Goal: Learn about a topic

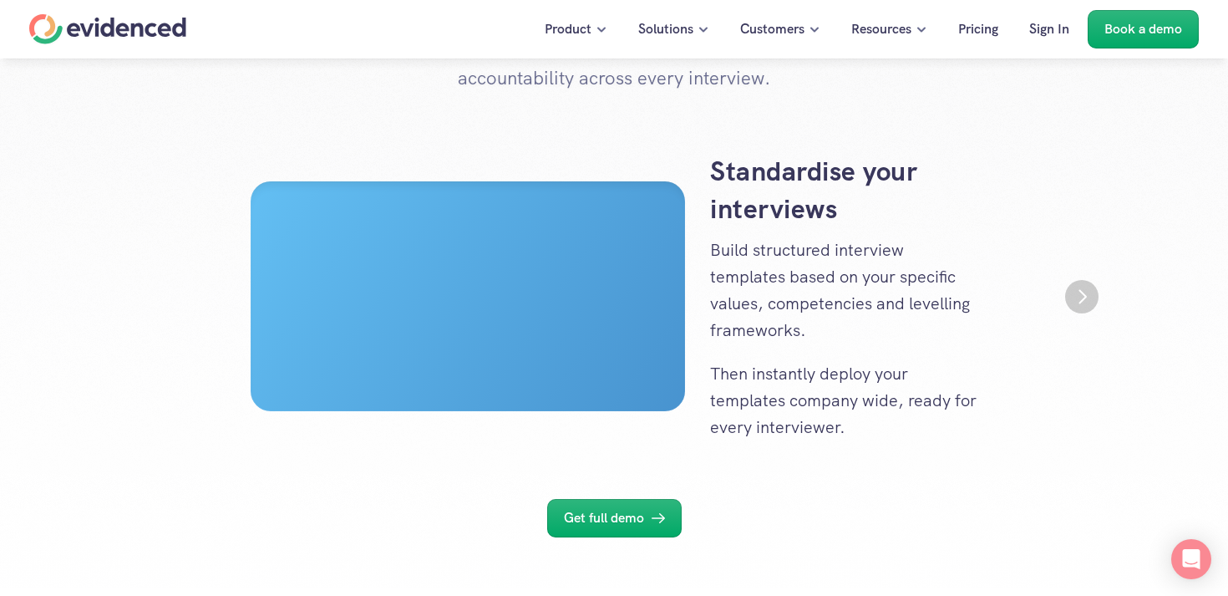
scroll to position [263, 0]
click at [1074, 303] on img "Next" at bounding box center [1081, 295] width 33 height 33
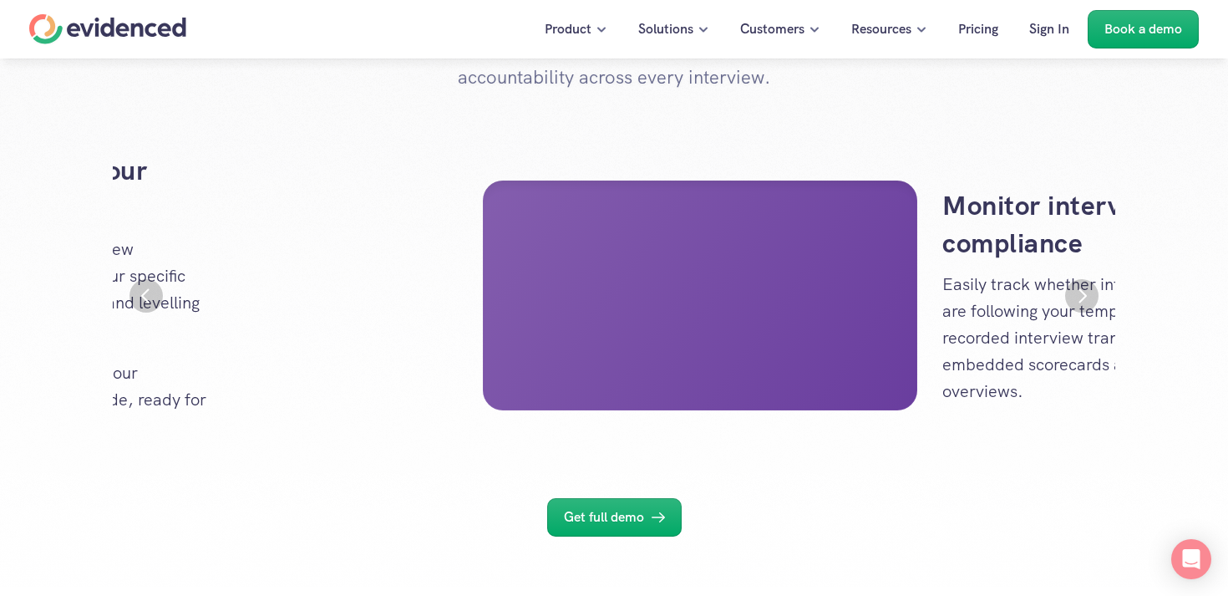
scroll to position [0, 1003]
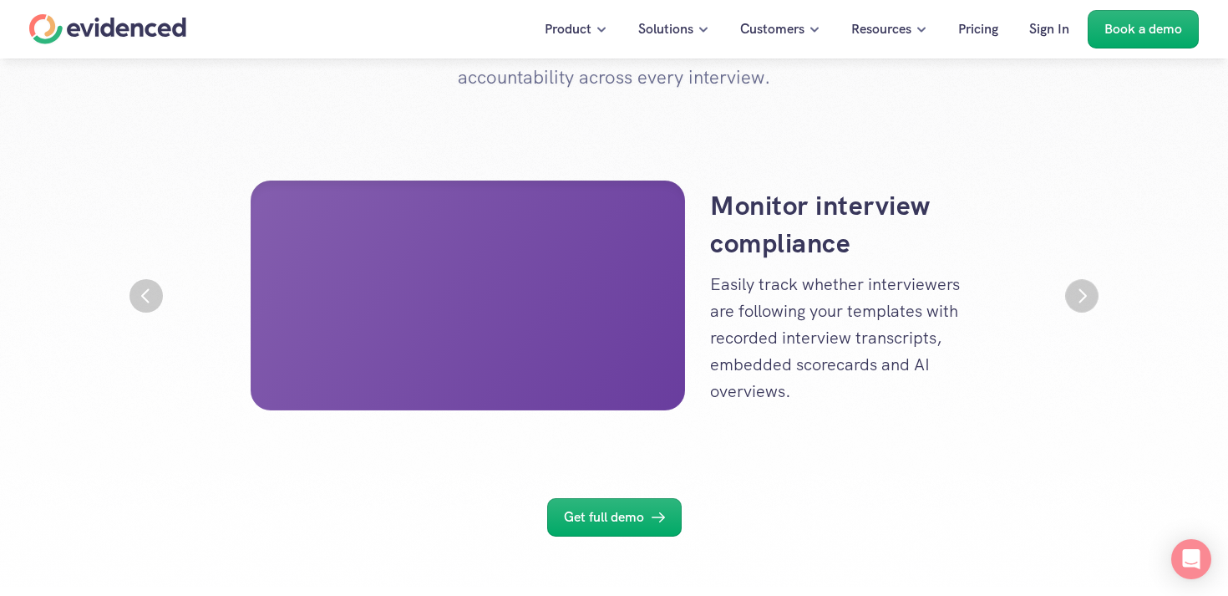
click at [1074, 303] on img "Next" at bounding box center [1081, 295] width 33 height 33
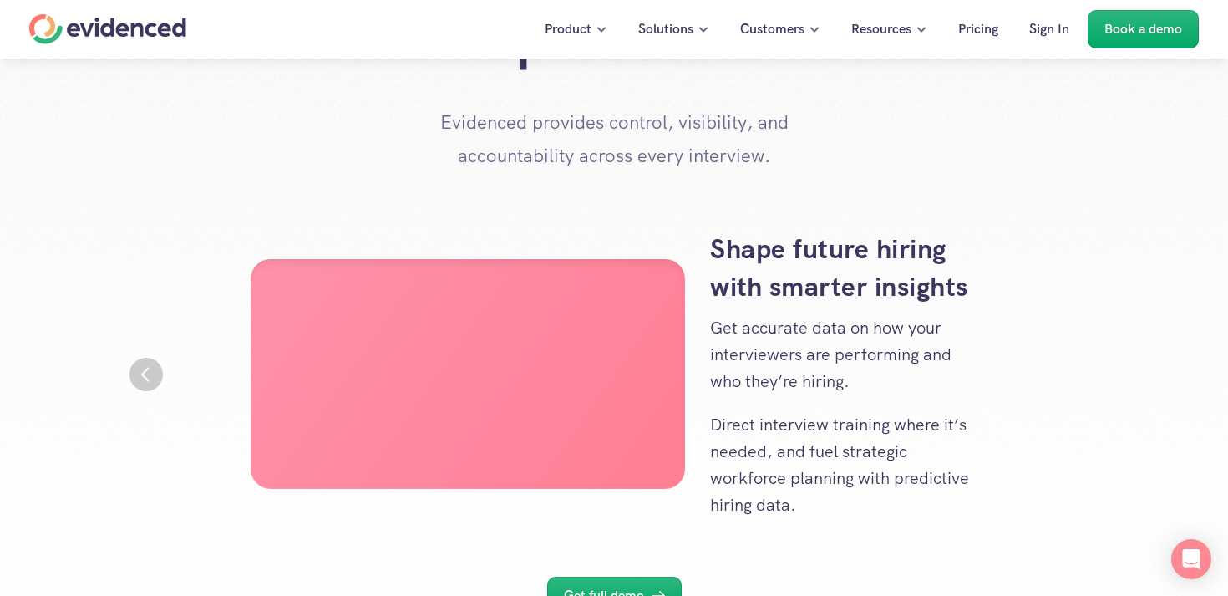
scroll to position [0, 0]
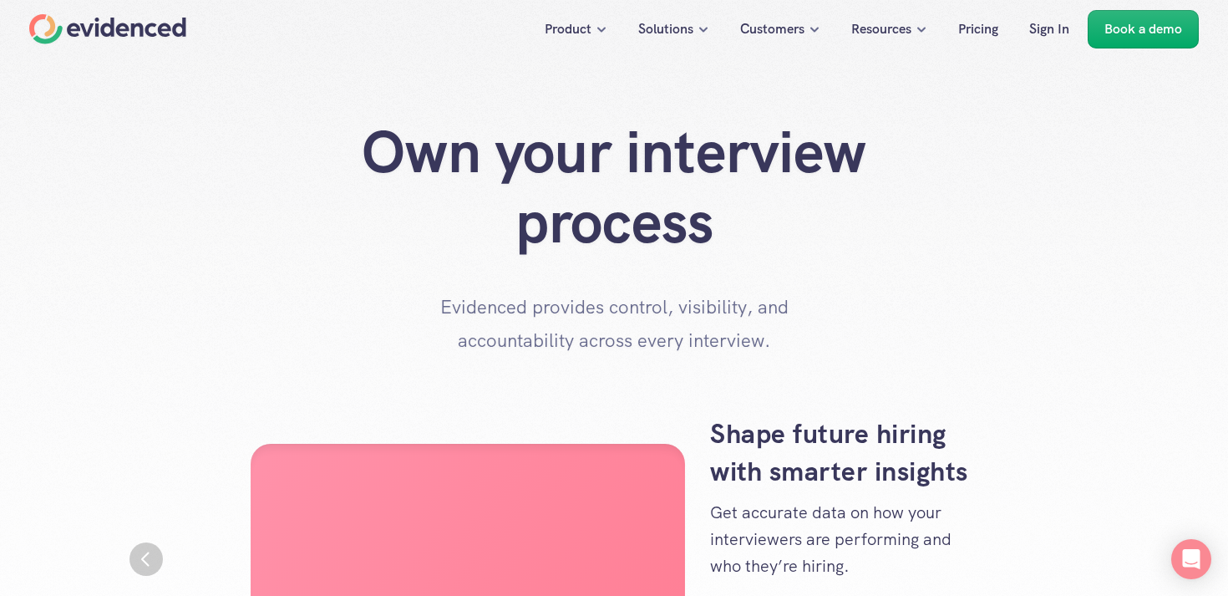
click at [801, 224] on h1 "Own your interview process" at bounding box center [614, 187] width 668 height 140
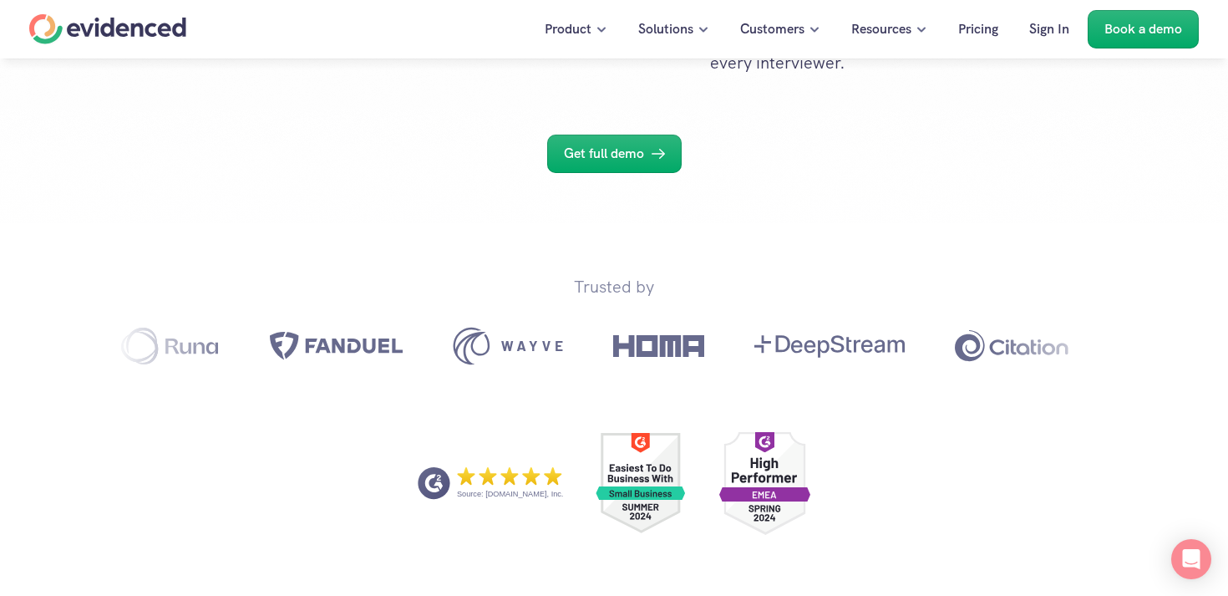
scroll to position [29, 0]
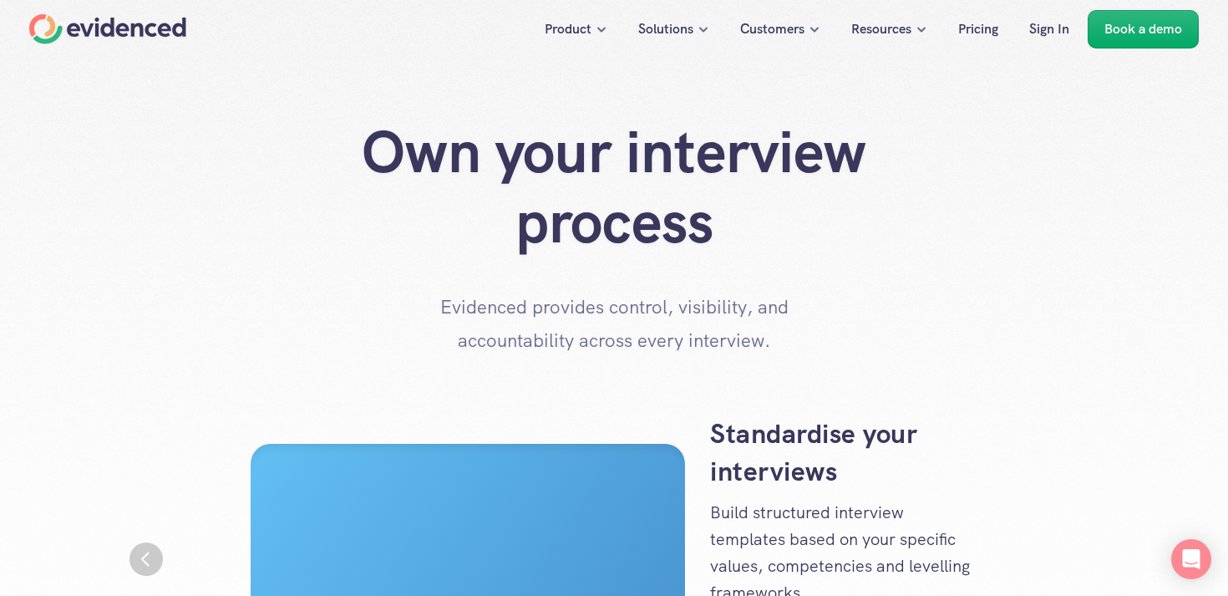
scroll to position [0, 2005]
